Goal: Information Seeking & Learning: Check status

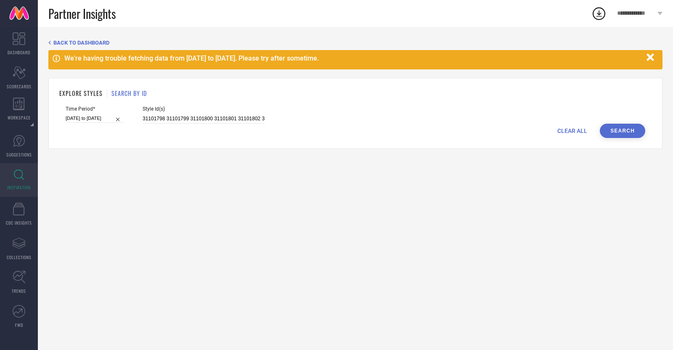
click at [246, 114] on div "Style Id(s) 31101798 31101799 31101800 31101801 31101802 31101803 31101804 3110…" at bounding box center [204, 115] width 122 height 18
click at [247, 117] on input "31101798 31101799 31101800 31101801 31101802 31101803 31101804 31101805 3110180…" at bounding box center [204, 119] width 122 height 10
paste input "ormal-top/35050233/buy"
click at [619, 131] on button "Search" at bounding box center [622, 131] width 45 height 14
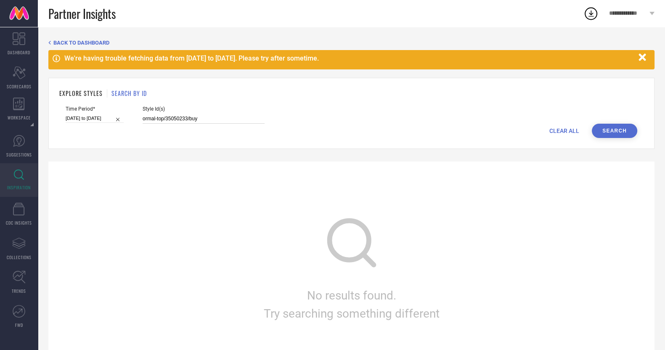
drag, startPoint x: 202, startPoint y: 118, endPoint x: 189, endPoint y: 119, distance: 13.5
click at [189, 119] on input "ormal-top/35050233/buy" at bounding box center [204, 119] width 122 height 10
type input "35050233"
select select "2"
select select "2025"
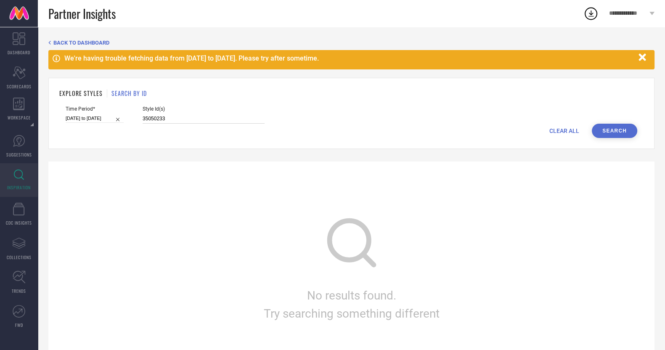
select select "3"
select select "2025"
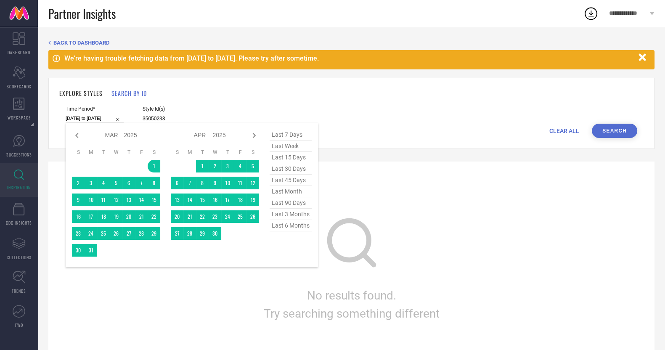
click at [98, 121] on input "[DATE] to [DATE]" at bounding box center [95, 118] width 58 height 9
type input "35050233"
click at [297, 160] on span "last 15 days" at bounding box center [291, 157] width 42 height 11
type input "[DATE] to [DATE]"
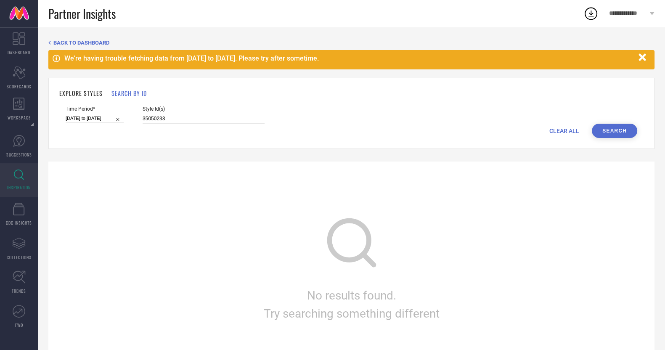
click at [611, 127] on button "Search" at bounding box center [614, 131] width 45 height 14
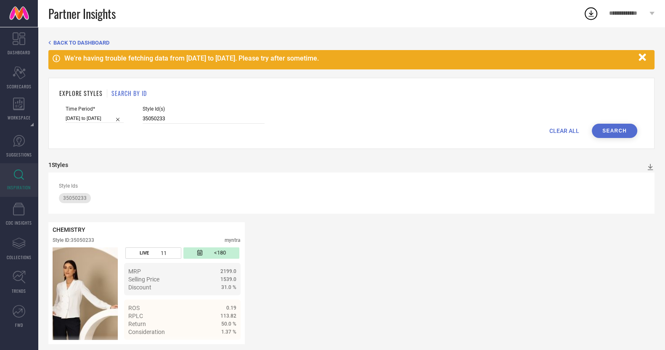
scroll to position [9, 0]
